Goal: Task Accomplishment & Management: Manage account settings

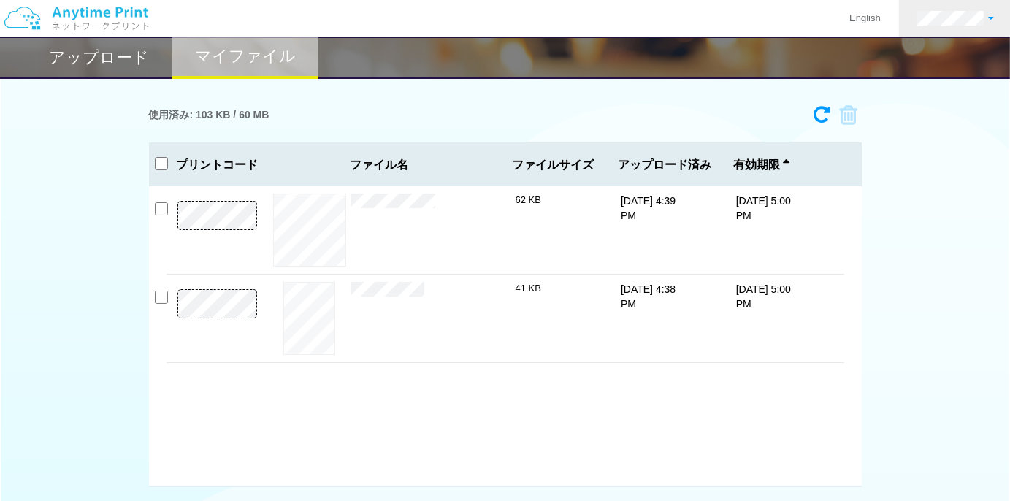
click at [944, 28] on link at bounding box center [955, 18] width 113 height 37
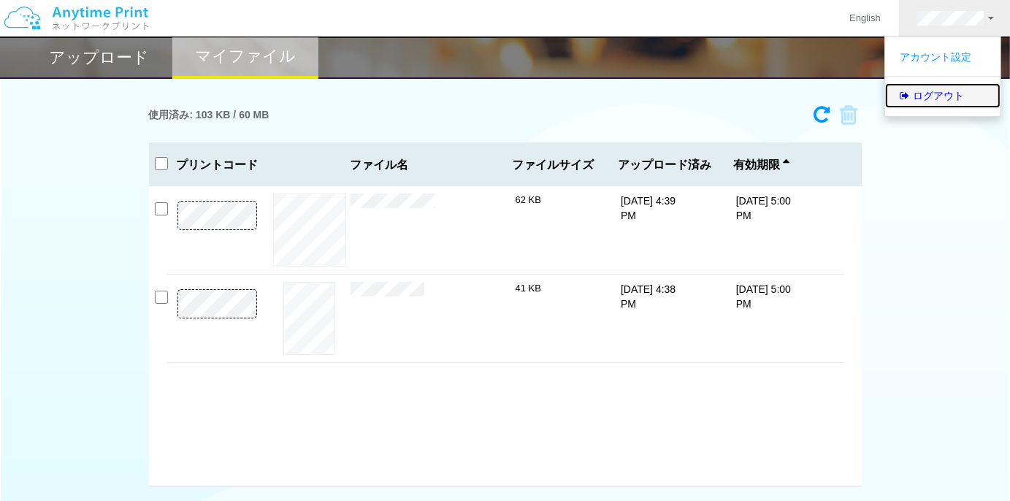
click at [935, 87] on link "ログアウト" at bounding box center [942, 95] width 115 height 25
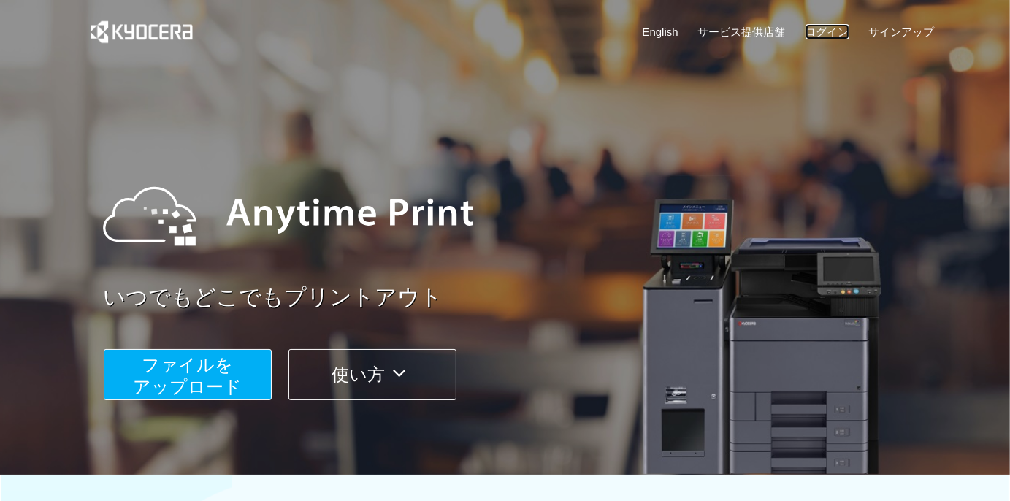
click at [812, 28] on link "ログイン" at bounding box center [827, 31] width 44 height 15
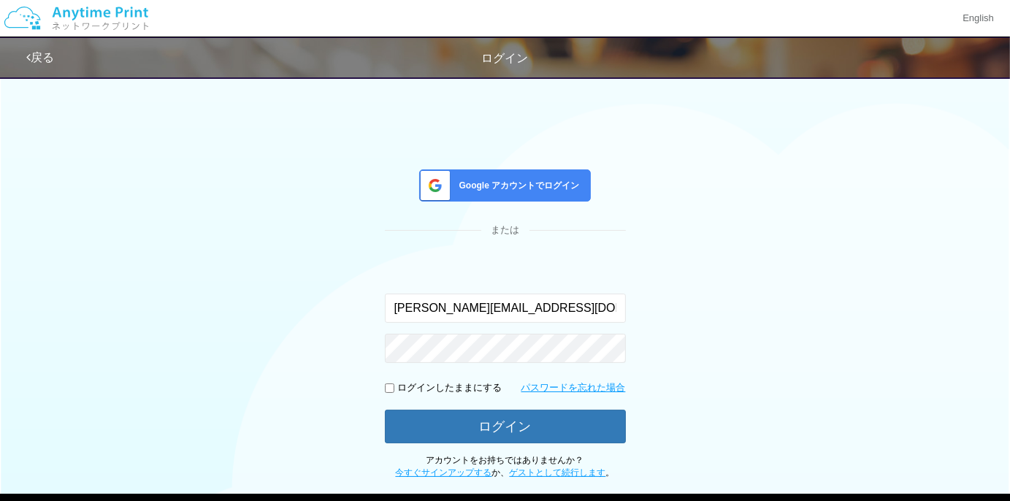
click at [470, 182] on span "Google アカウントでログイン" at bounding box center [516, 186] width 126 height 12
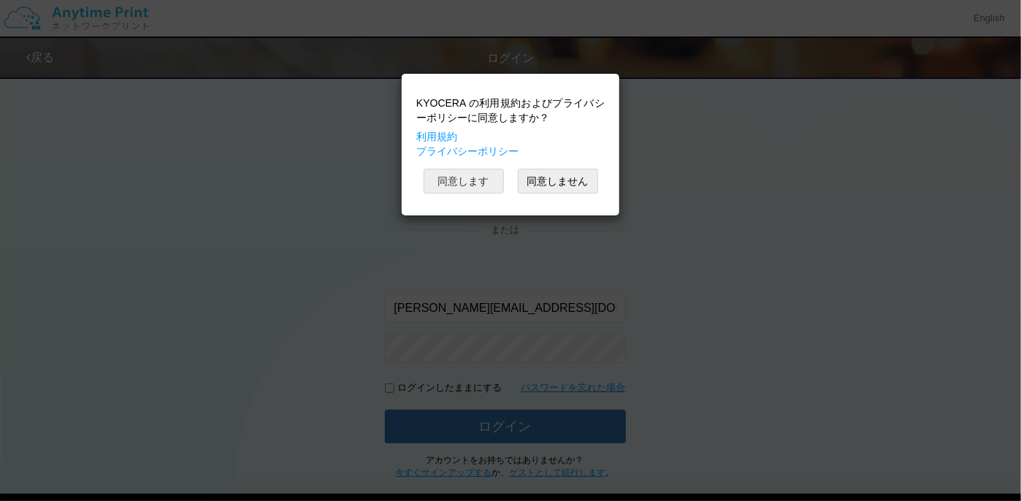
click at [460, 177] on button "同意します" at bounding box center [463, 181] width 80 height 25
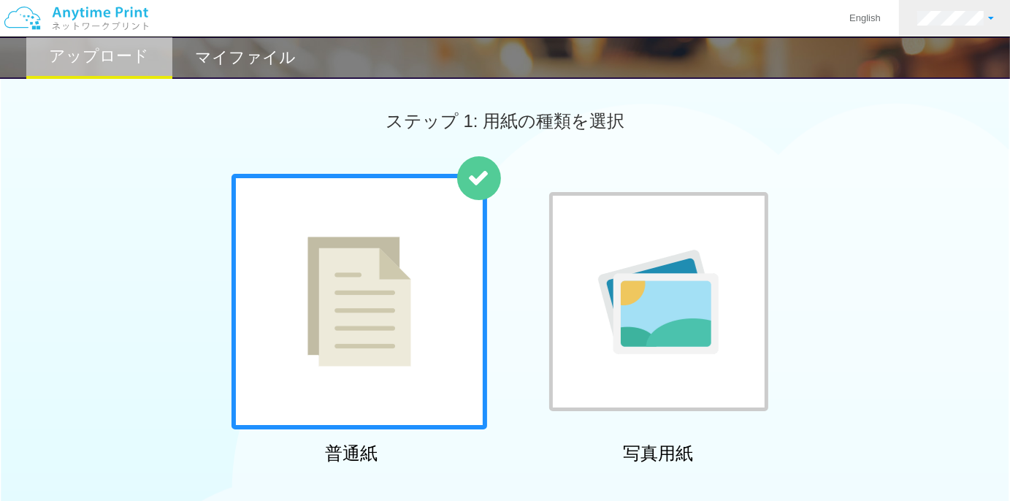
click at [946, 9] on link at bounding box center [955, 18] width 113 height 37
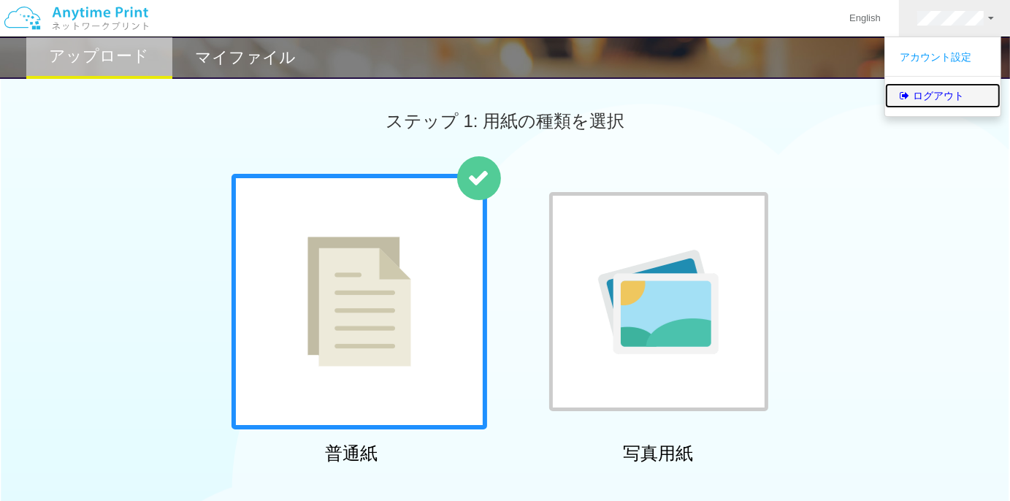
click at [941, 88] on link "ログアウト" at bounding box center [942, 95] width 115 height 25
